Goal: Information Seeking & Learning: Learn about a topic

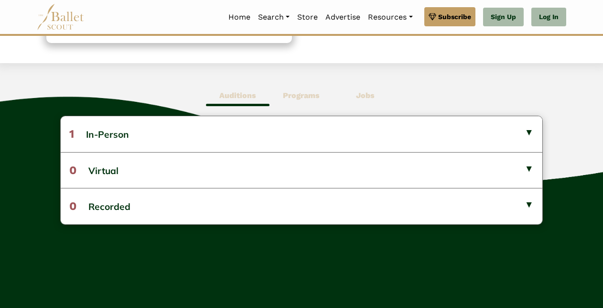
scroll to position [226, 0]
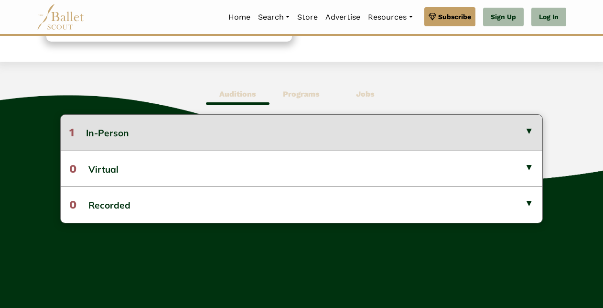
click at [528, 125] on button "1 In-Person" at bounding box center [302, 132] width 482 height 35
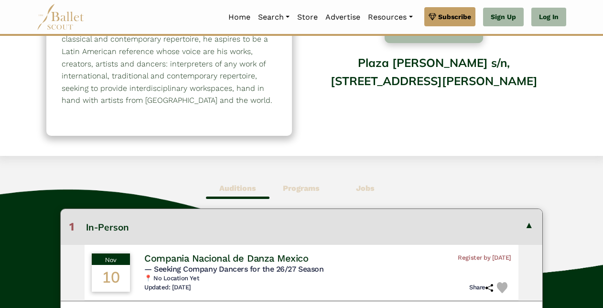
scroll to position [0, 0]
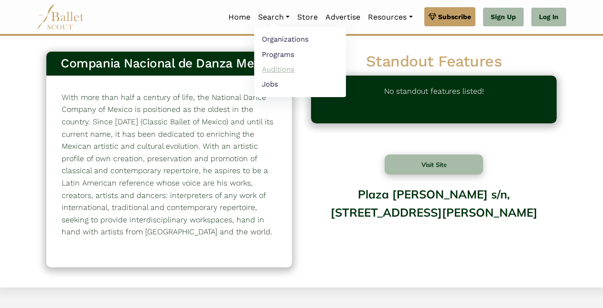
click at [269, 70] on link "Auditions" at bounding box center [300, 69] width 92 height 15
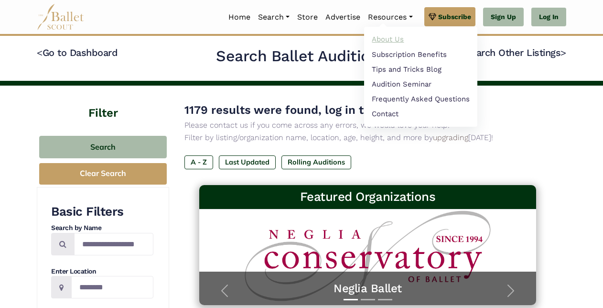
click at [381, 39] on link "About Us" at bounding box center [420, 39] width 113 height 15
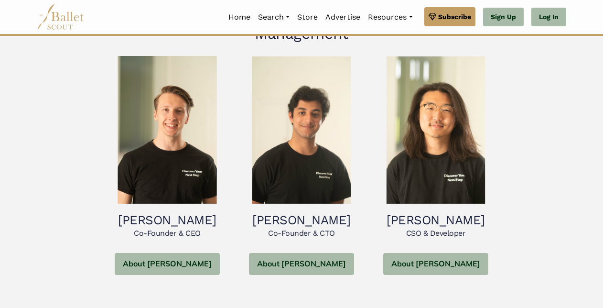
scroll to position [362, 0]
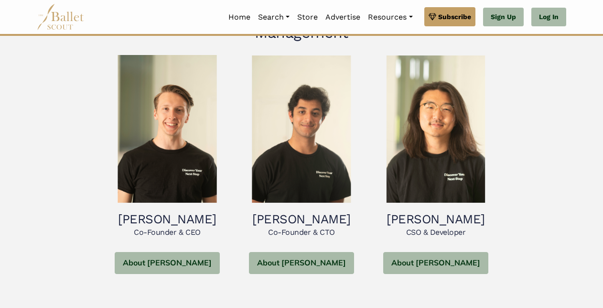
drag, startPoint x: 534, startPoint y: 184, endPoint x: 531, endPoint y: 206, distance: 21.6
click at [531, 206] on div "[PERSON_NAME] Co-Founder & CEO About [PERSON_NAME] [PERSON_NAME] - Co-Founder &…" at bounding box center [301, 176] width 537 height 258
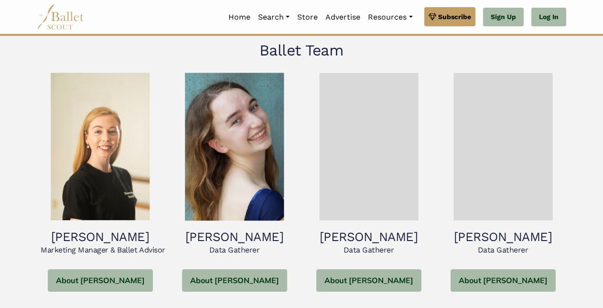
scroll to position [626, 0]
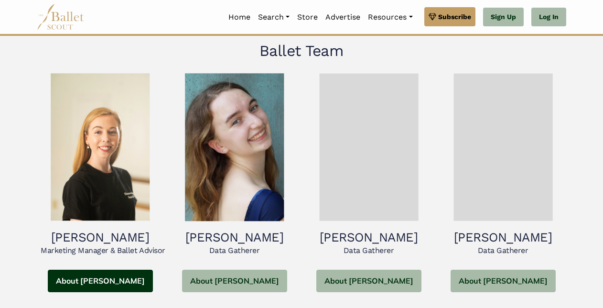
click at [107, 274] on button "About [PERSON_NAME]" at bounding box center [100, 281] width 105 height 22
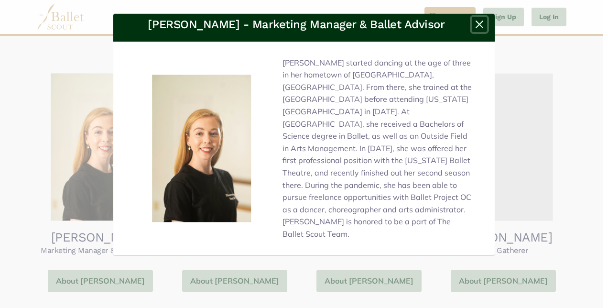
click at [483, 22] on button "Close" at bounding box center [479, 24] width 15 height 15
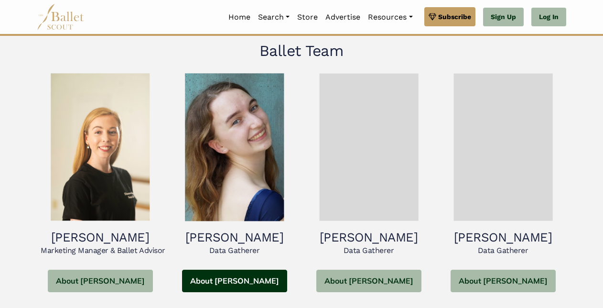
click at [239, 277] on button "About Katie" at bounding box center [234, 281] width 105 height 22
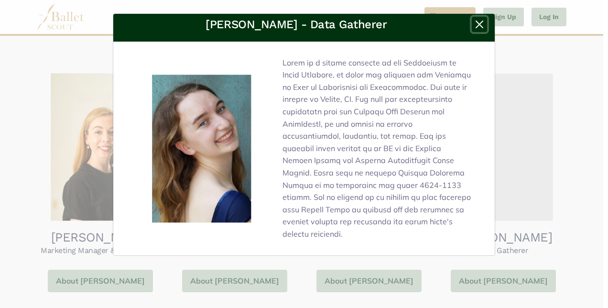
click at [480, 21] on button "Close" at bounding box center [479, 24] width 15 height 15
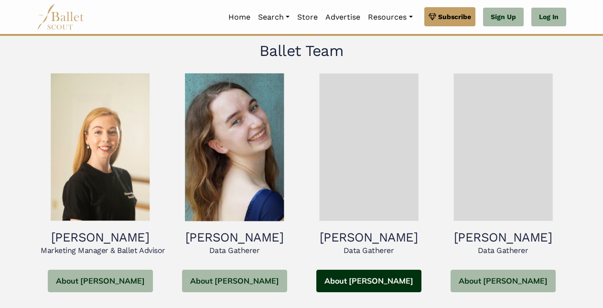
drag, startPoint x: 373, startPoint y: 274, endPoint x: 348, endPoint y: 274, distance: 24.4
click at [348, 274] on button "About Cassidy" at bounding box center [368, 281] width 105 height 22
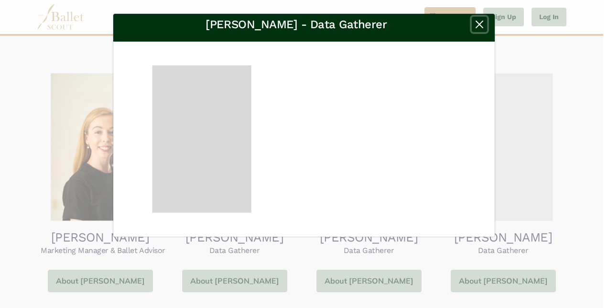
click at [478, 27] on button "Close" at bounding box center [479, 24] width 15 height 15
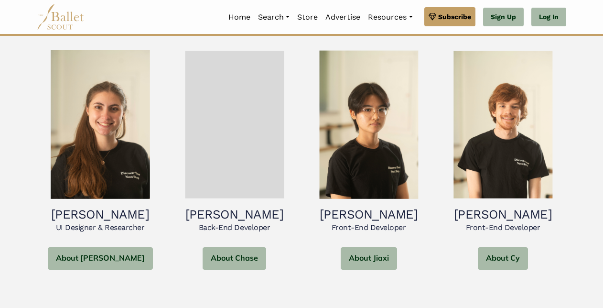
scroll to position [1188, 0]
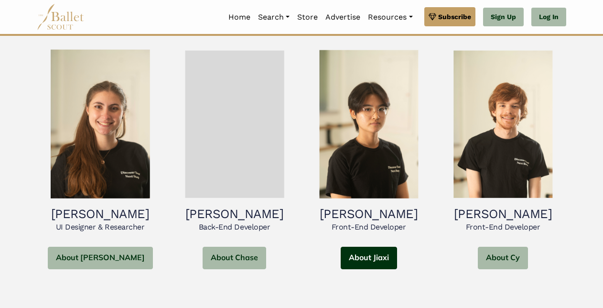
click at [353, 255] on button "About Jiaxi" at bounding box center [369, 258] width 56 height 22
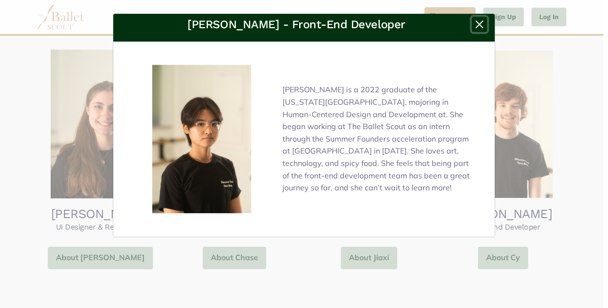
click at [478, 24] on button "Close" at bounding box center [479, 24] width 15 height 15
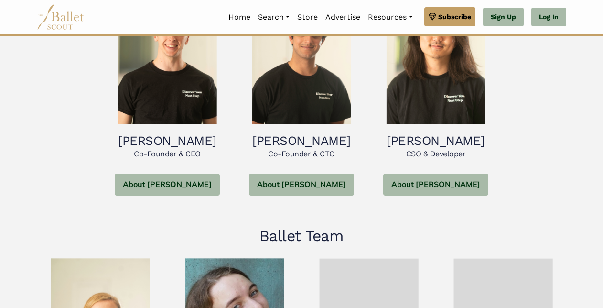
scroll to position [441, 0]
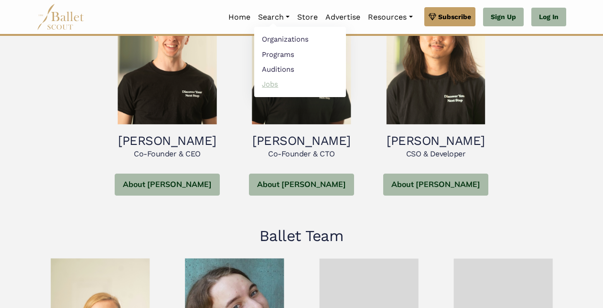
click at [266, 87] on link "Jobs" at bounding box center [300, 83] width 92 height 15
